Goal: Task Accomplishment & Management: Use online tool/utility

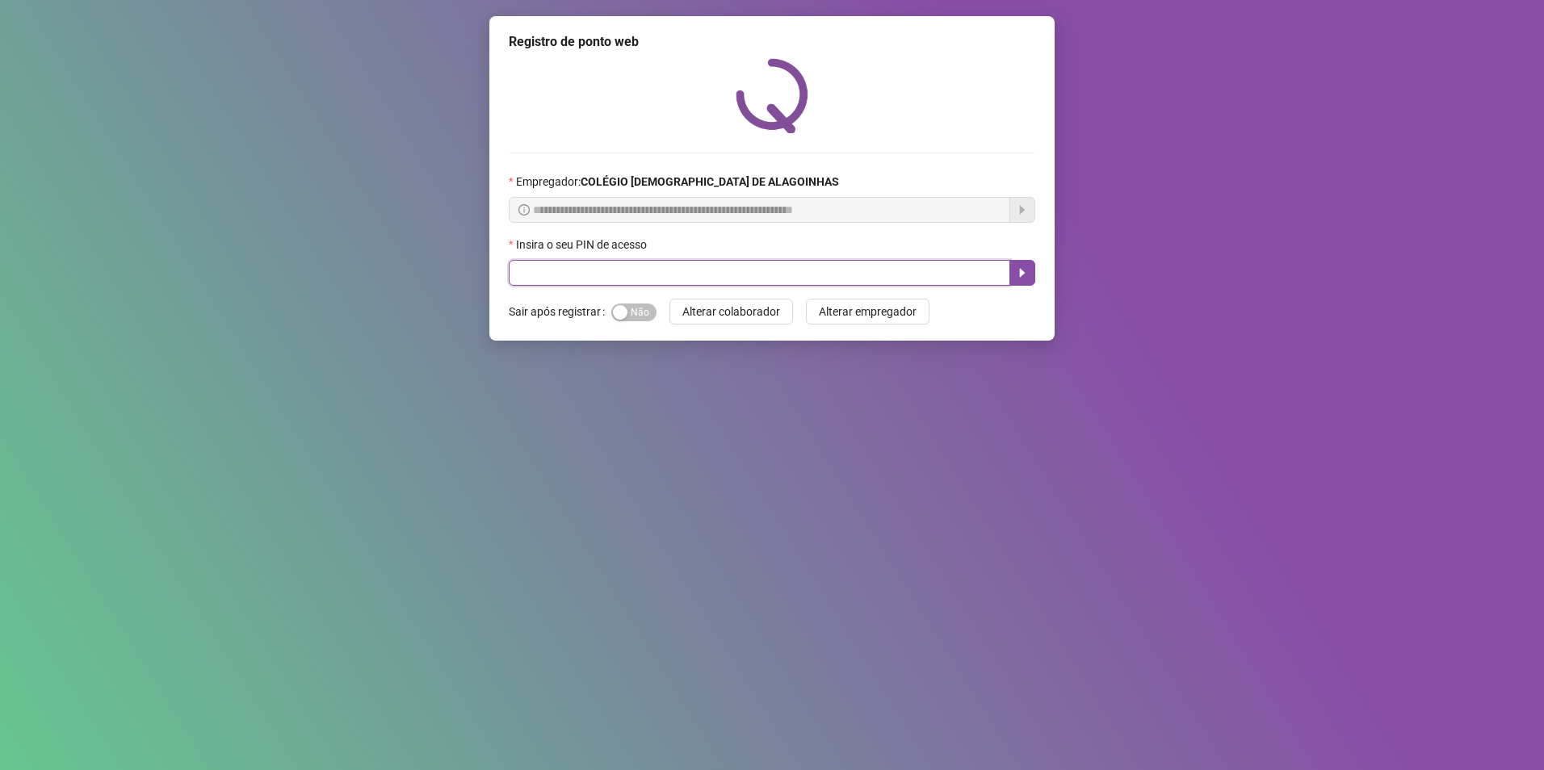
click at [574, 274] on input "text" at bounding box center [760, 273] width 502 height 26
type input "*****"
click at [1021, 268] on icon "caret-right" at bounding box center [1022, 273] width 13 height 13
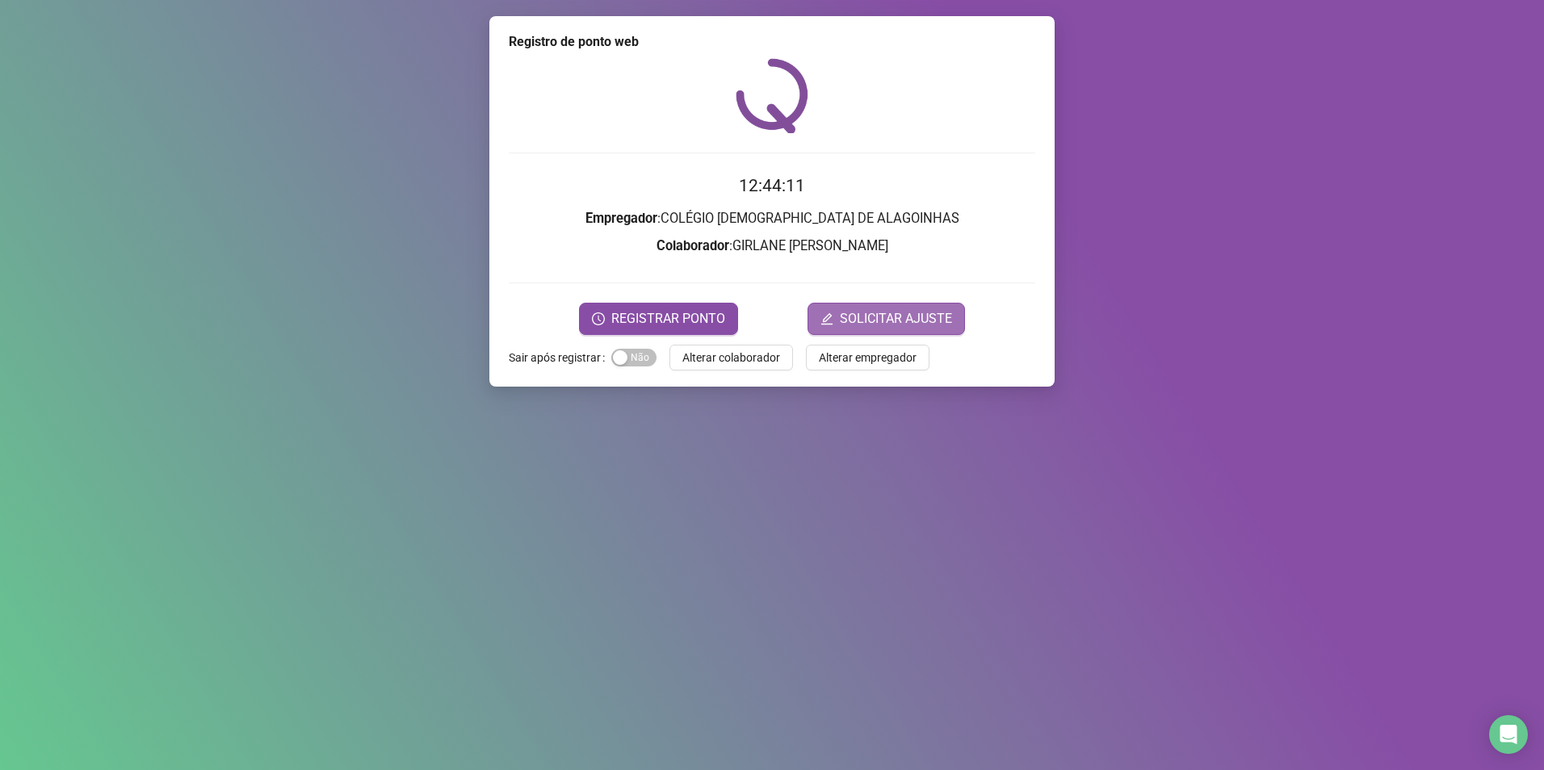
click at [865, 321] on span "SOLICITAR AJUSTE" at bounding box center [896, 318] width 112 height 19
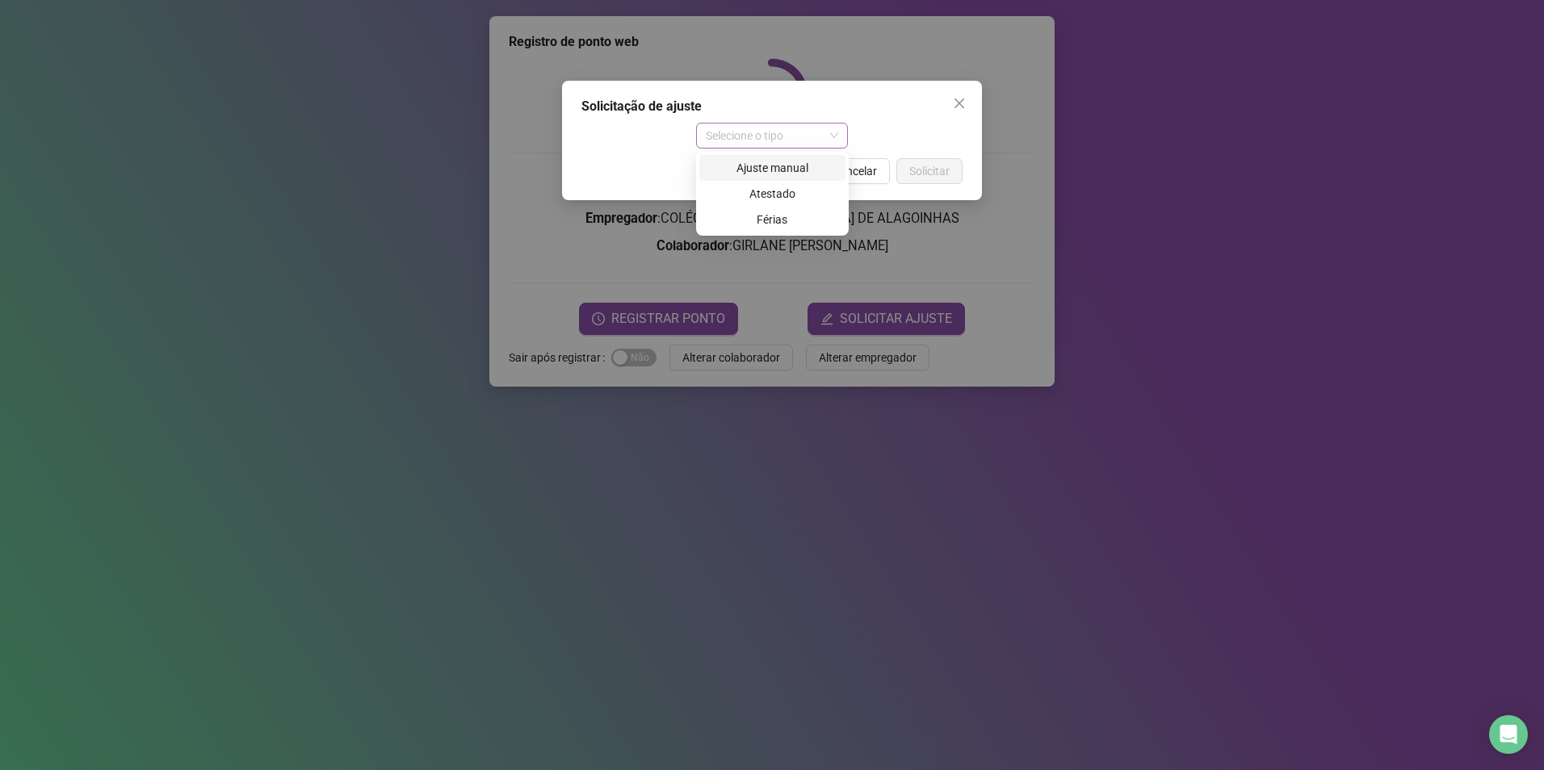
click at [833, 136] on span "Selecione o tipo" at bounding box center [772, 136] width 133 height 24
click at [795, 170] on div "Ajuste manual" at bounding box center [772, 168] width 127 height 18
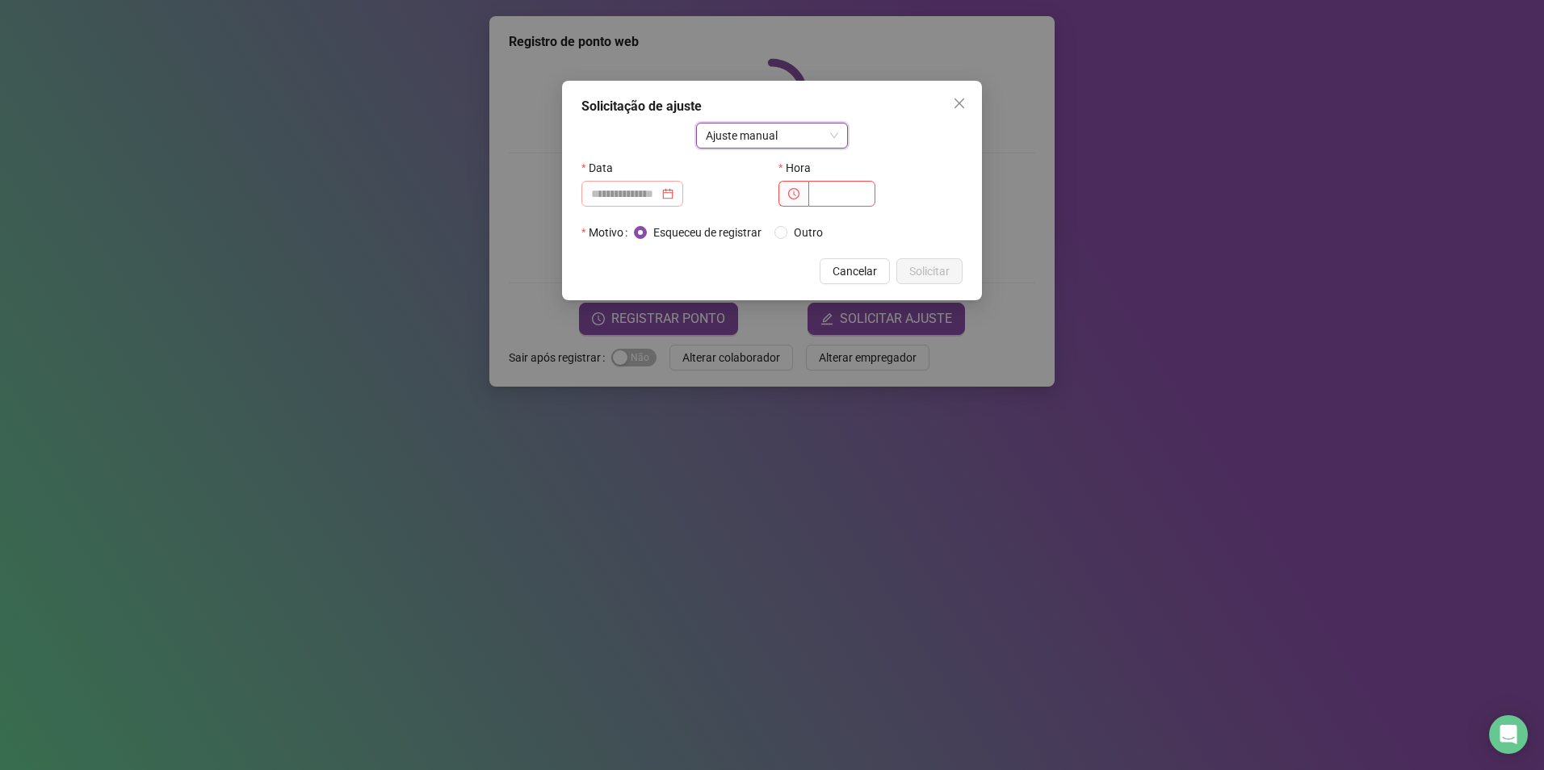
click at [674, 197] on div at bounding box center [632, 194] width 82 height 18
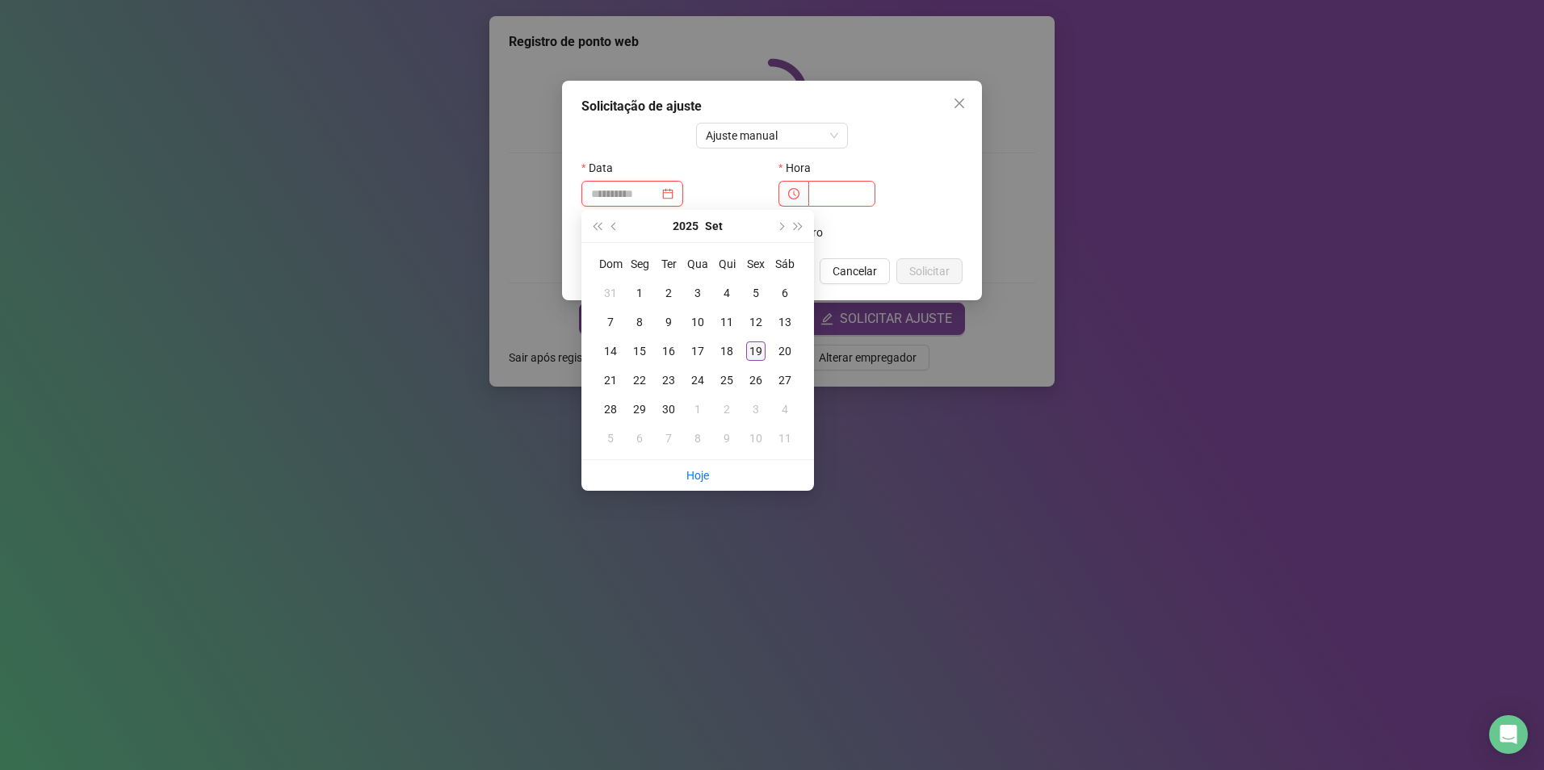
type input "**********"
click at [756, 350] on div "19" at bounding box center [755, 351] width 19 height 19
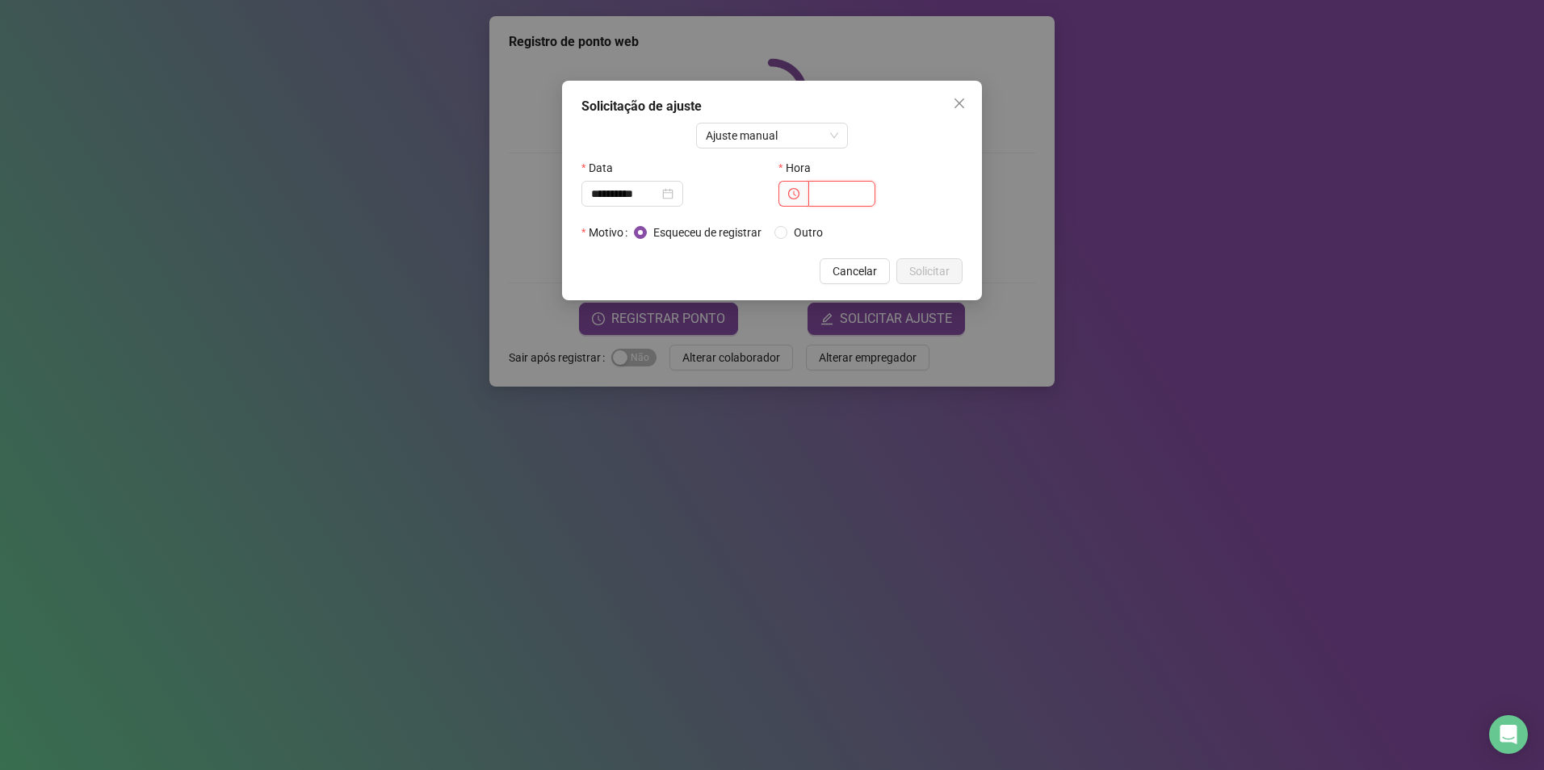
click at [850, 195] on input "text" at bounding box center [841, 194] width 67 height 26
type input "*****"
click at [938, 262] on button "Solicitar" at bounding box center [929, 271] width 66 height 26
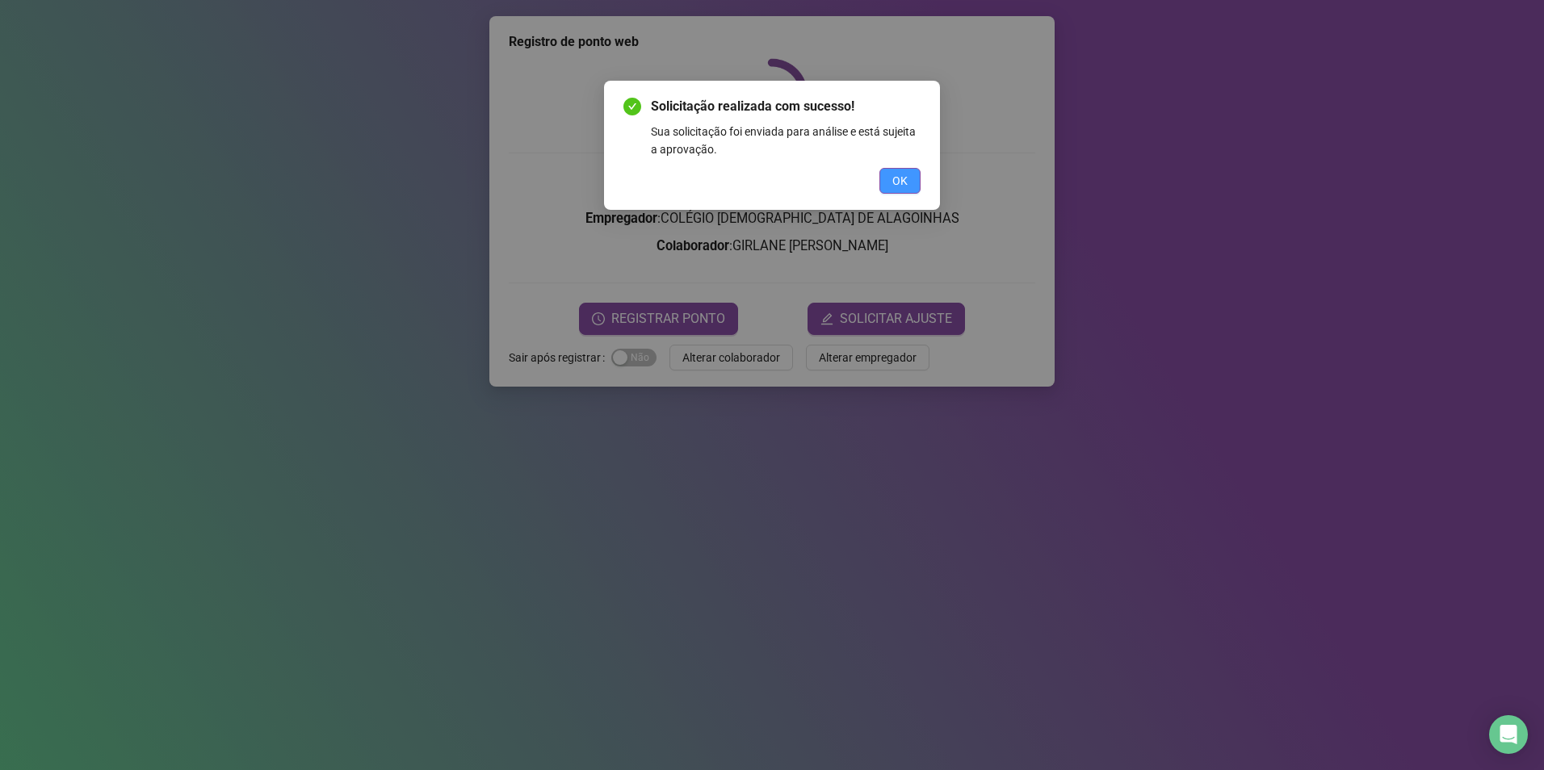
click at [899, 183] on span "OK" at bounding box center [899, 181] width 15 height 18
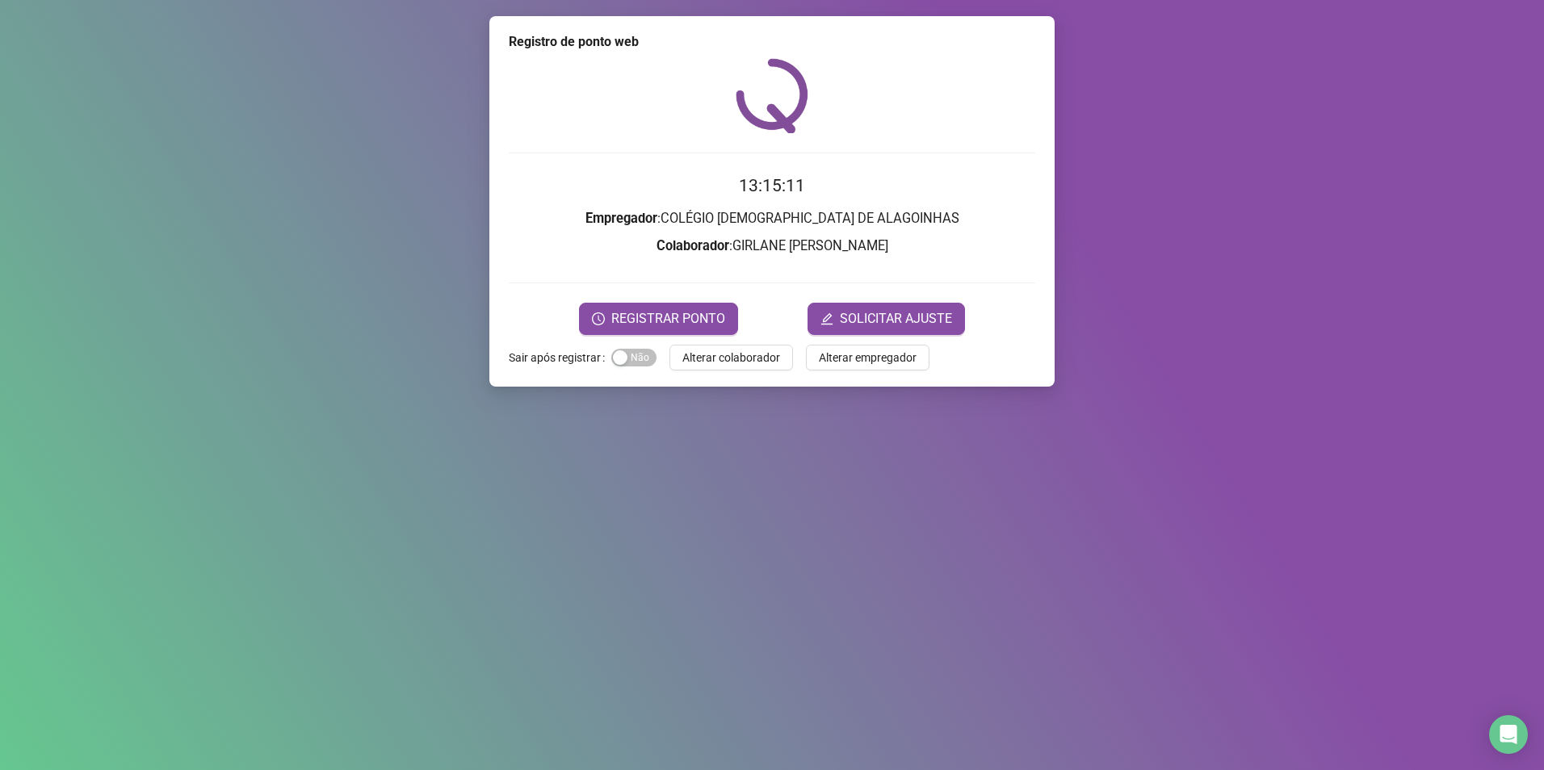
click at [1068, 460] on div "Registro de ponto web 13:15:11 Empregador : COLÉGIO ADVENTISTA DE ALAGOINHAS Co…" at bounding box center [772, 385] width 1544 height 770
click at [619, 312] on span "REGISTRAR PONTO" at bounding box center [668, 318] width 114 height 19
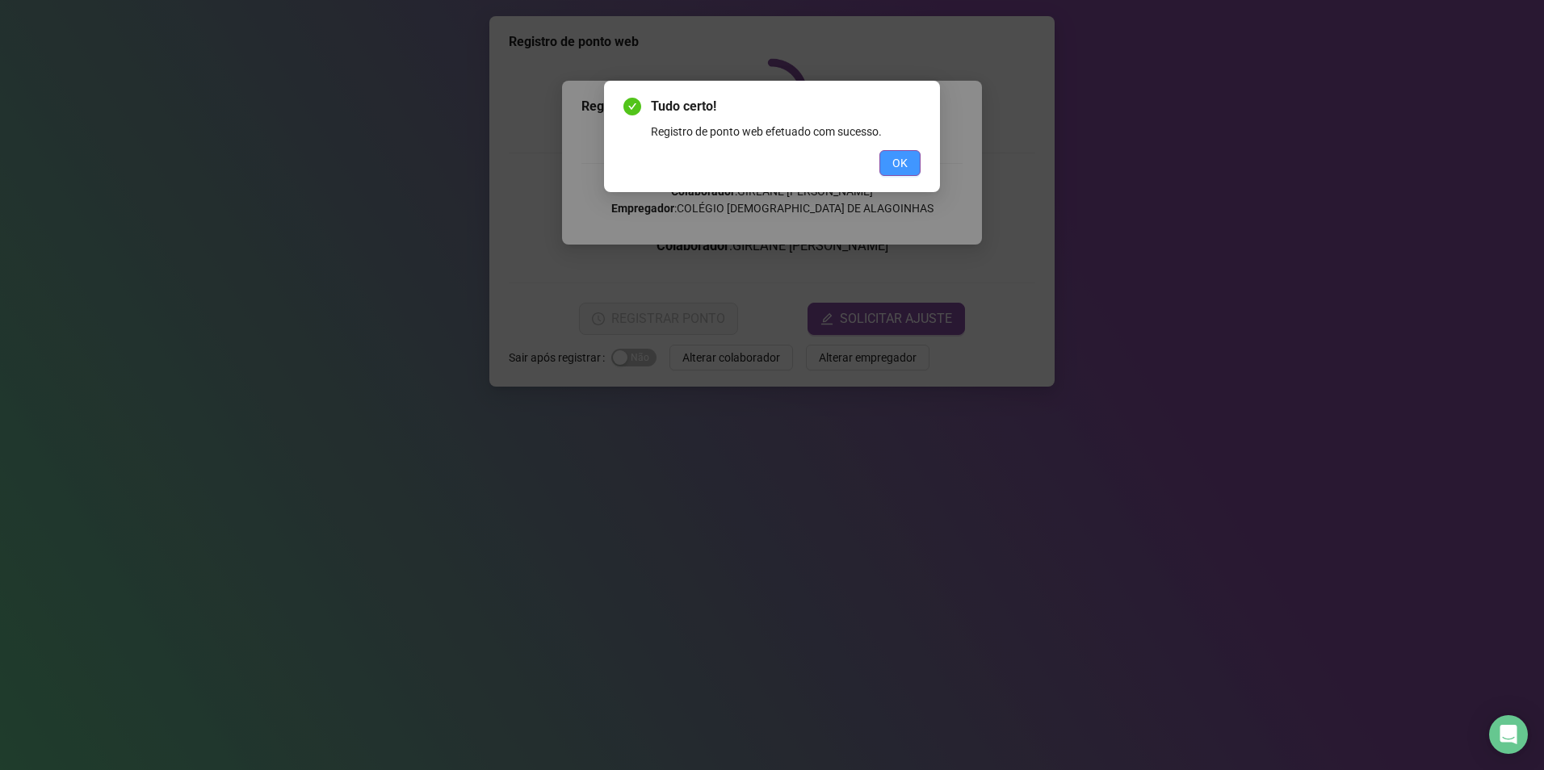
click at [894, 159] on span "OK" at bounding box center [899, 163] width 15 height 18
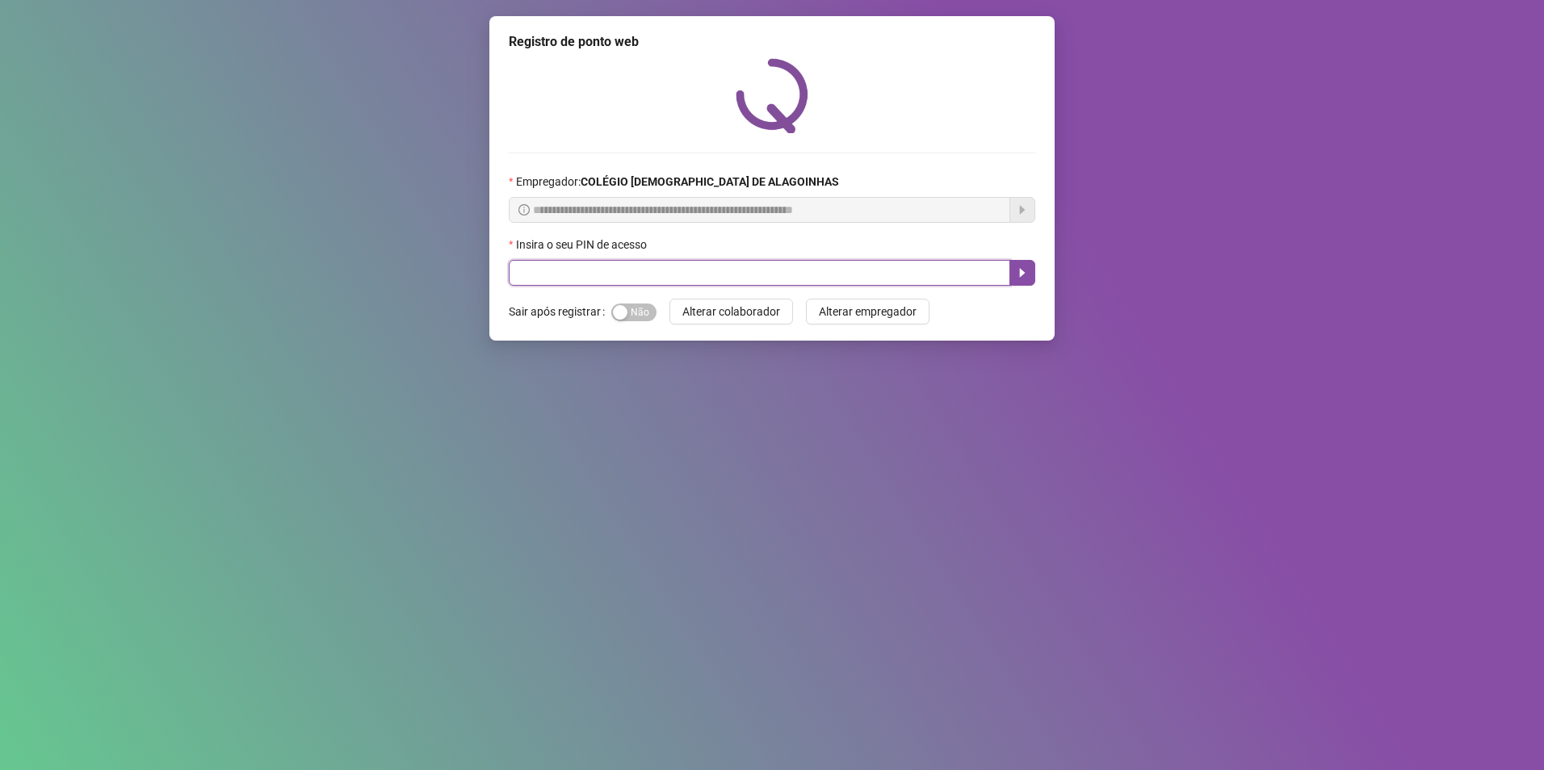
click at [580, 280] on input "text" at bounding box center [760, 273] width 502 height 26
type input "*****"
click at [1028, 279] on icon "caret-right" at bounding box center [1022, 273] width 13 height 13
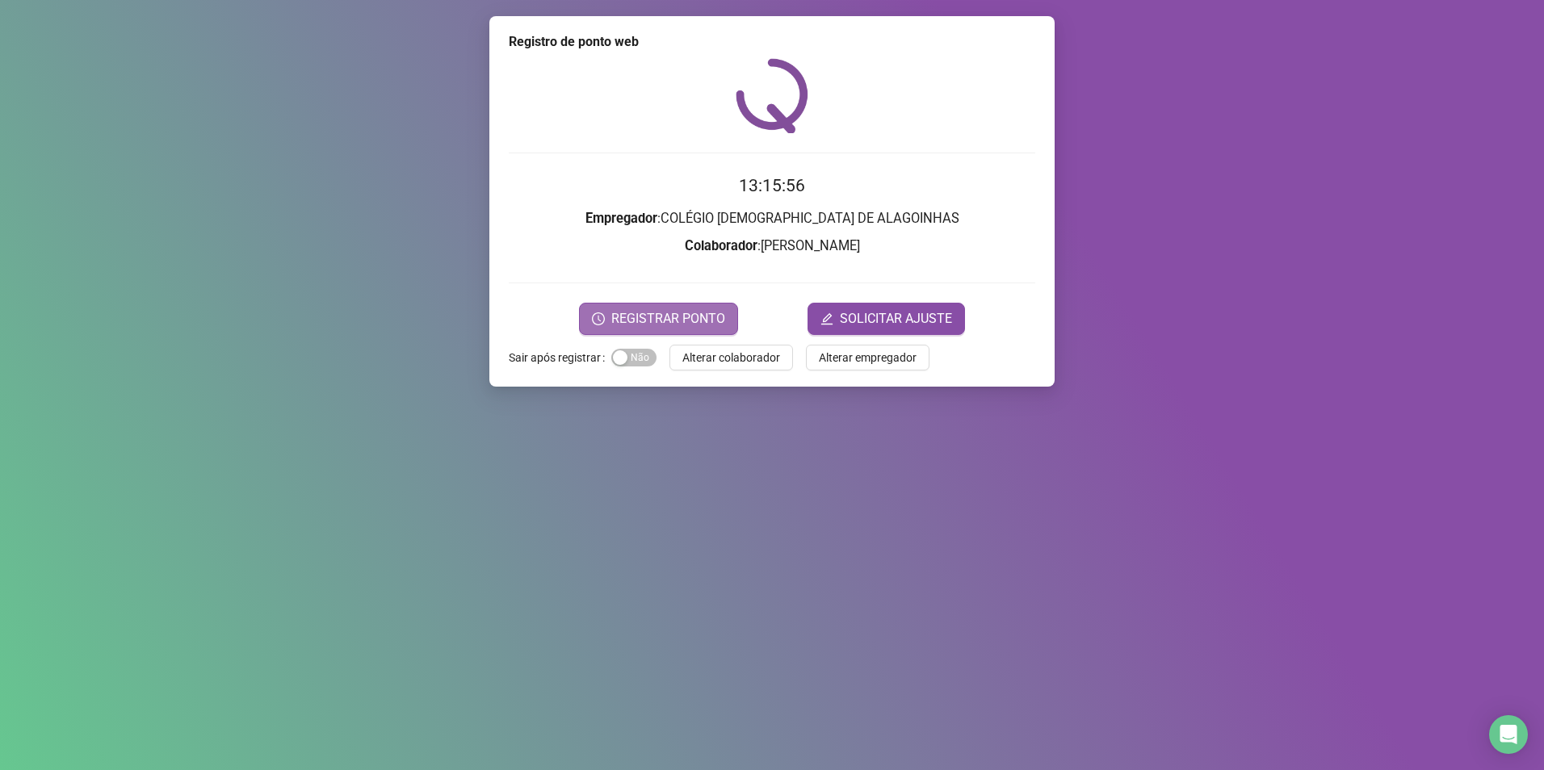
click at [716, 305] on button "REGISTRAR PONTO" at bounding box center [658, 319] width 159 height 32
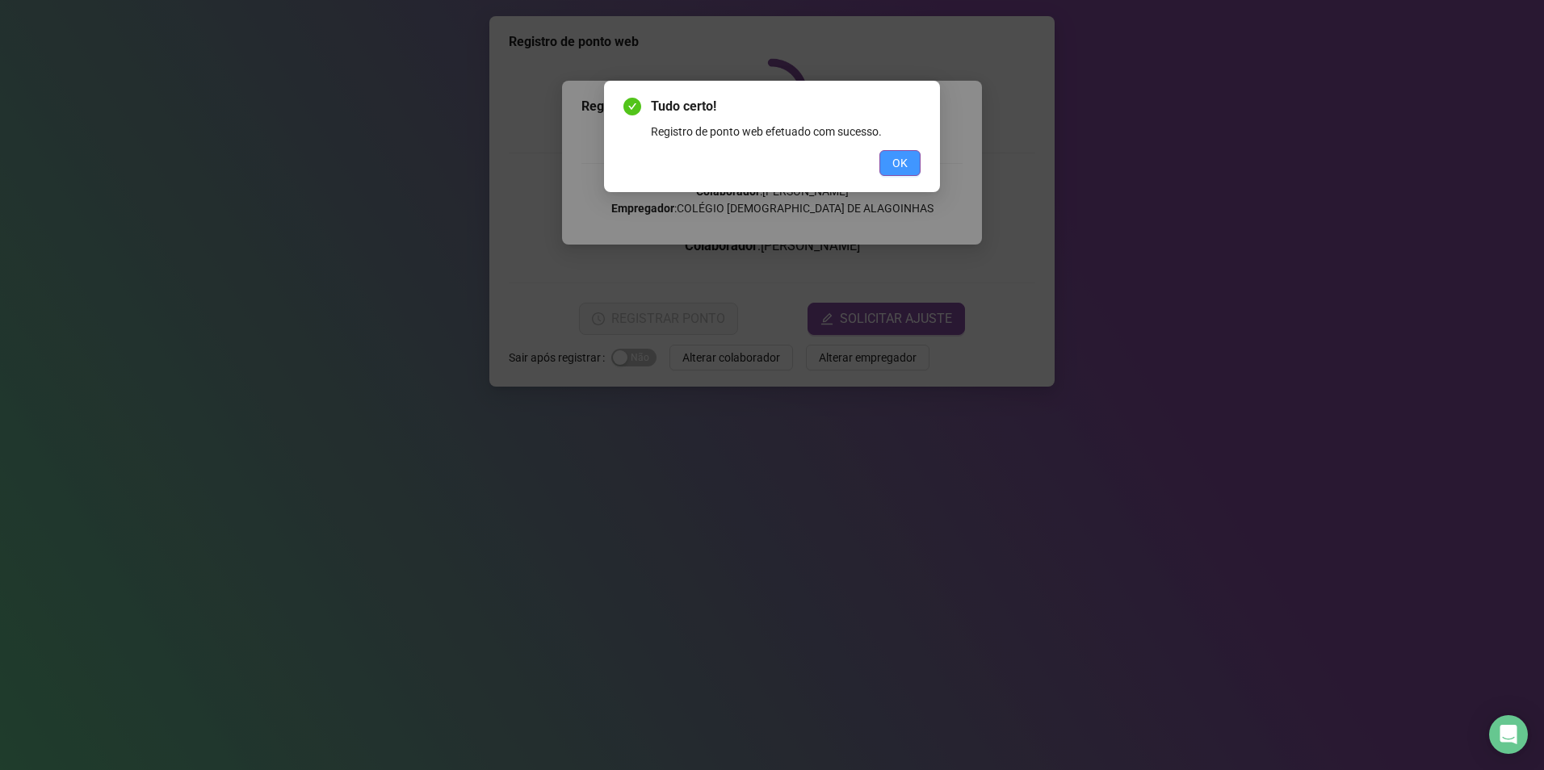
click at [896, 157] on span "OK" at bounding box center [899, 163] width 15 height 18
